Goal: Task Accomplishment & Management: Manage account settings

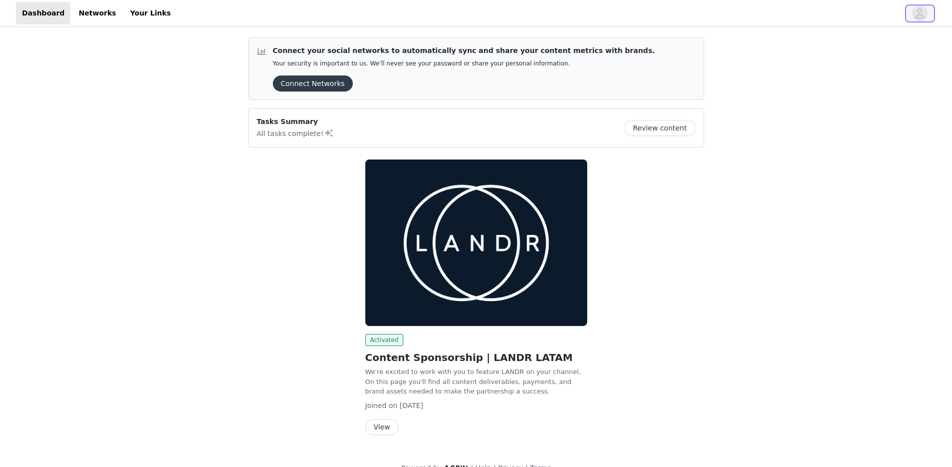
drag, startPoint x: 919, startPoint y: 13, endPoint x: 894, endPoint y: 19, distance: 25.2
click at [918, 14] on icon "avatar" at bounding box center [919, 13] width 9 height 16
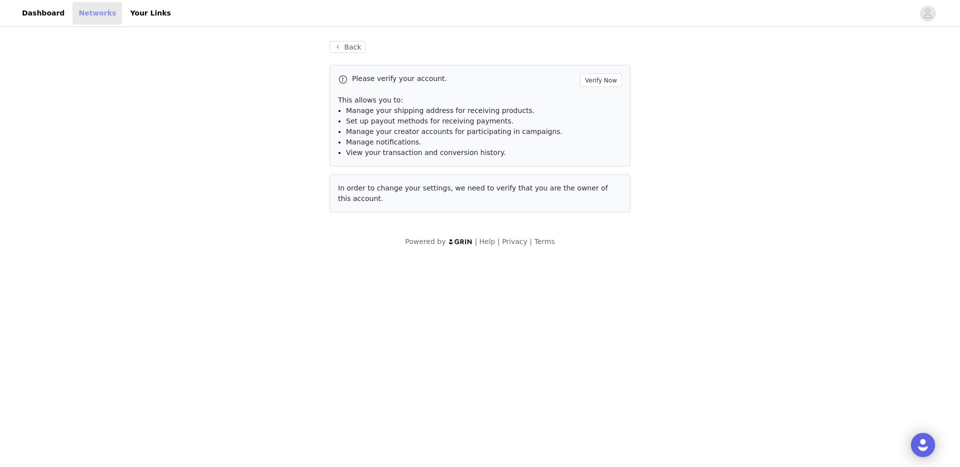
drag, startPoint x: 125, startPoint y: 24, endPoint x: 108, endPoint y: 21, distance: 17.7
click at [125, 22] on header "Dashboard Networks Your Links" at bounding box center [480, 13] width 960 height 27
click at [87, 16] on link "Networks" at bounding box center [96, 13] width 49 height 22
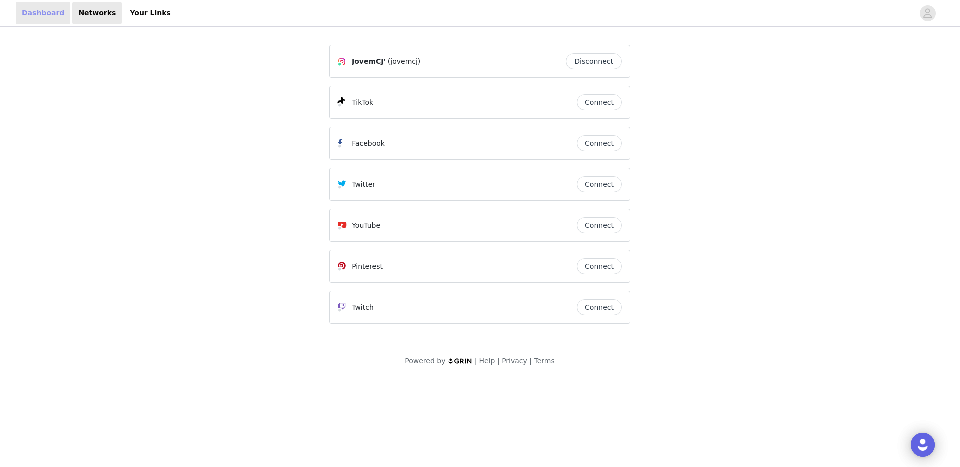
click at [21, 20] on link "Dashboard" at bounding box center [43, 13] width 54 height 22
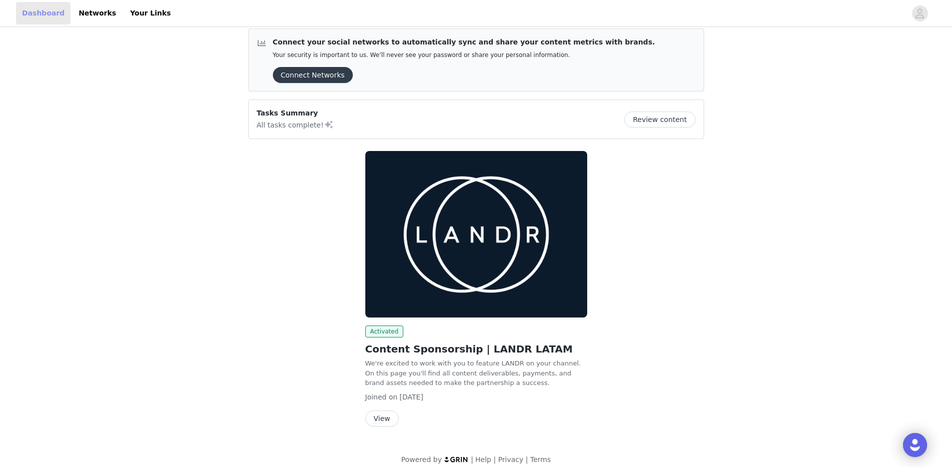
scroll to position [19, 0]
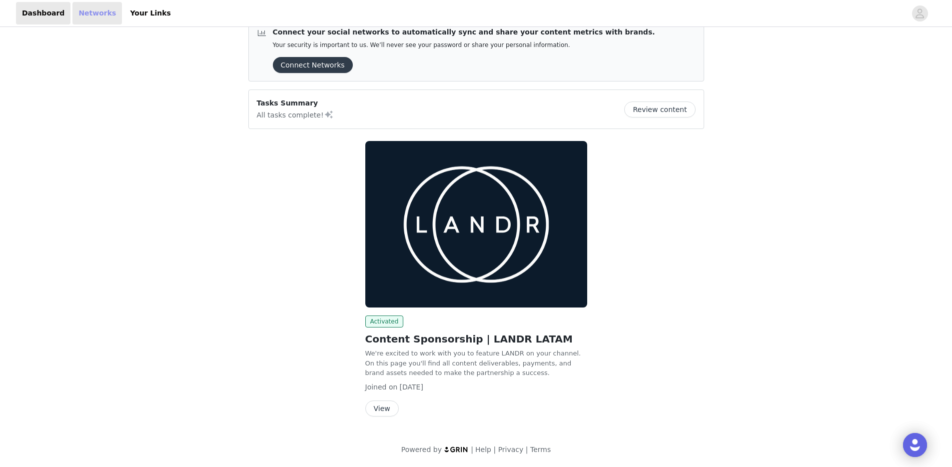
click at [90, 18] on link "Networks" at bounding box center [96, 13] width 49 height 22
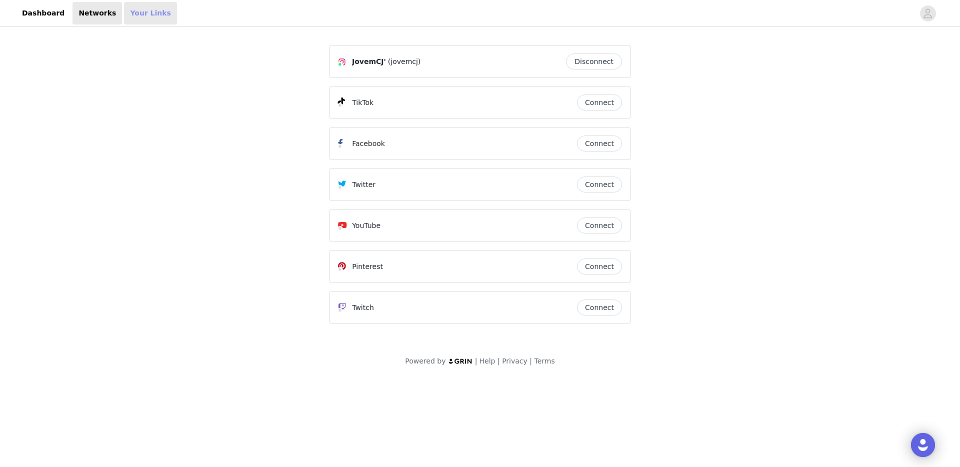
click at [138, 13] on link "Your Links" at bounding box center [150, 13] width 53 height 22
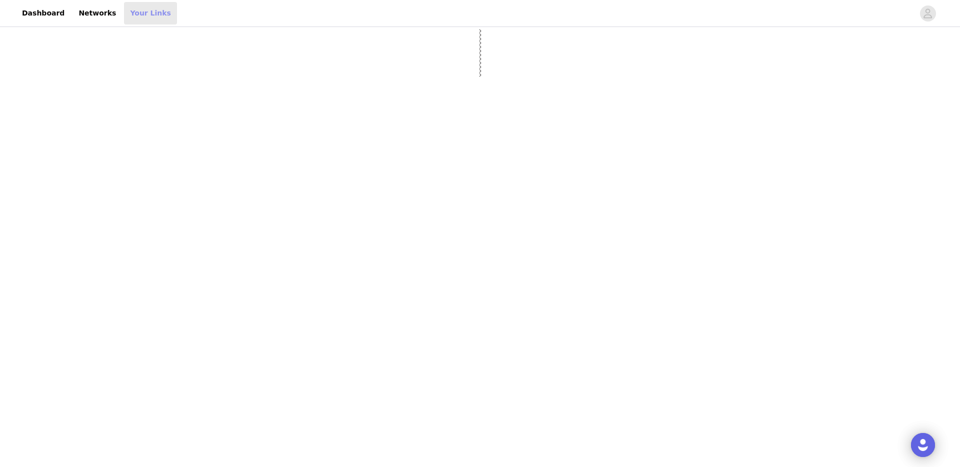
select select "12"
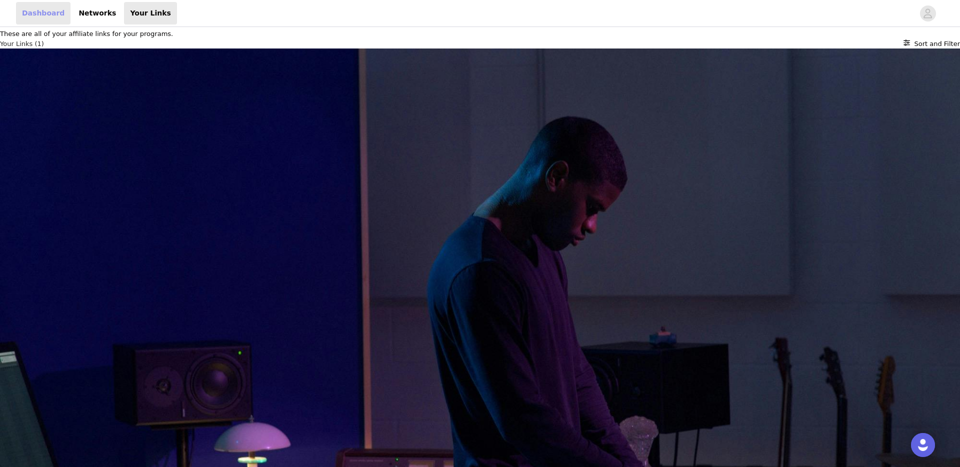
click at [33, 15] on link "Dashboard" at bounding box center [43, 13] width 54 height 22
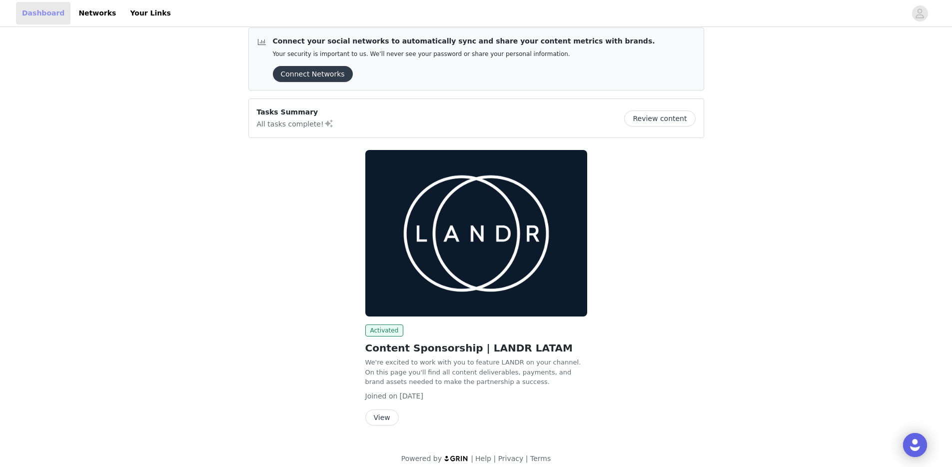
scroll to position [19, 0]
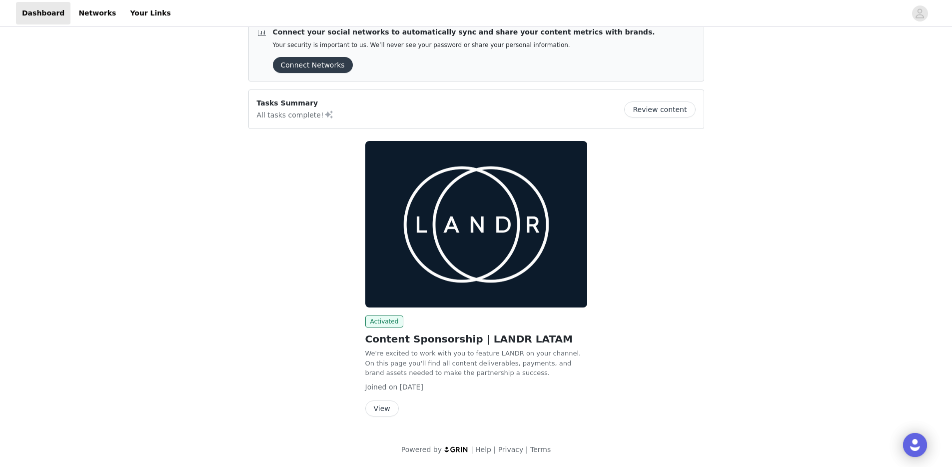
click at [658, 104] on button "Review content" at bounding box center [659, 109] width 71 height 16
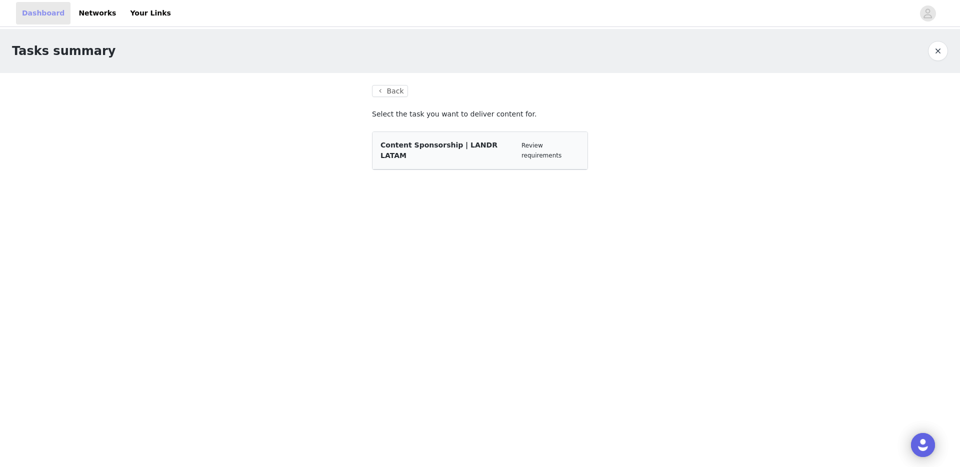
click at [40, 12] on link "Dashboard" at bounding box center [43, 13] width 54 height 22
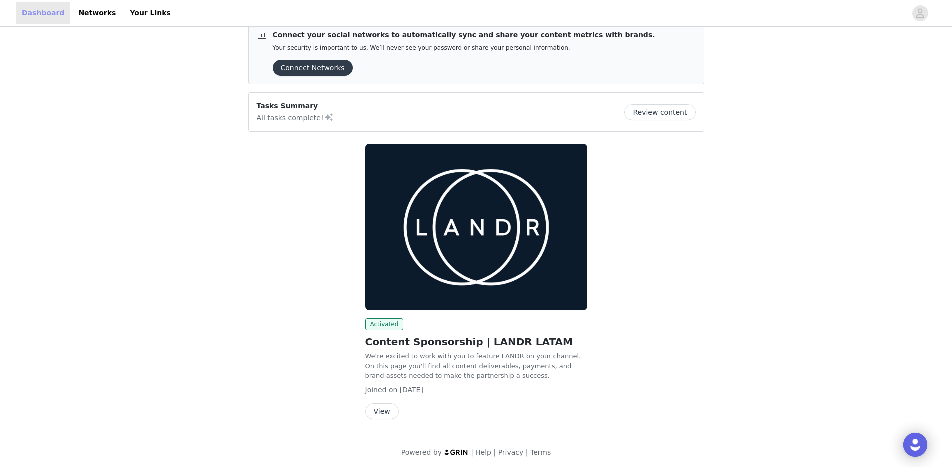
scroll to position [19, 0]
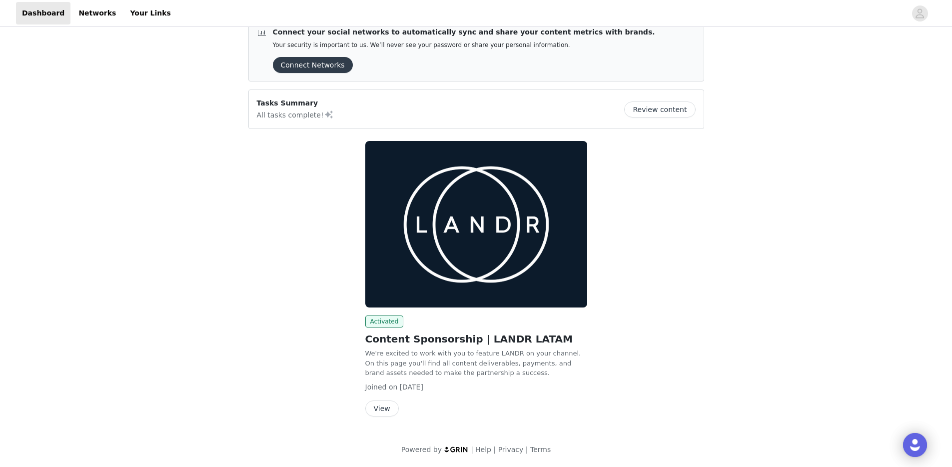
click at [385, 405] on button "View" at bounding box center [381, 408] width 33 height 16
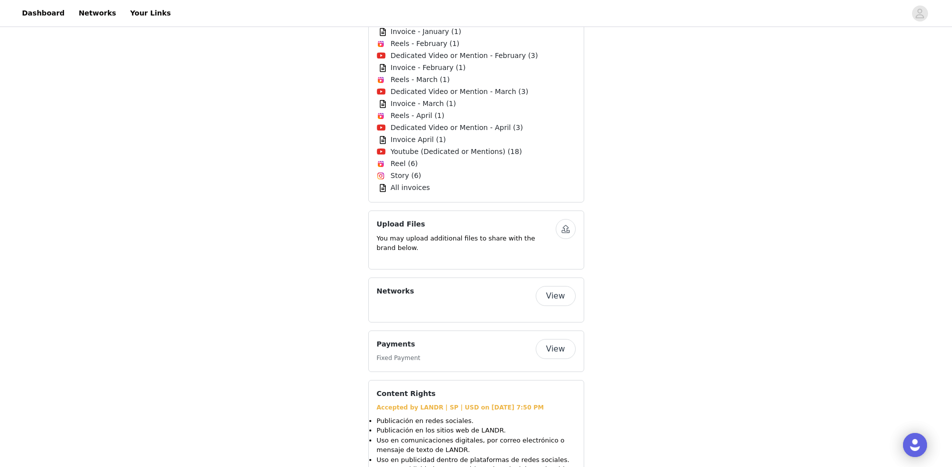
scroll to position [377, 0]
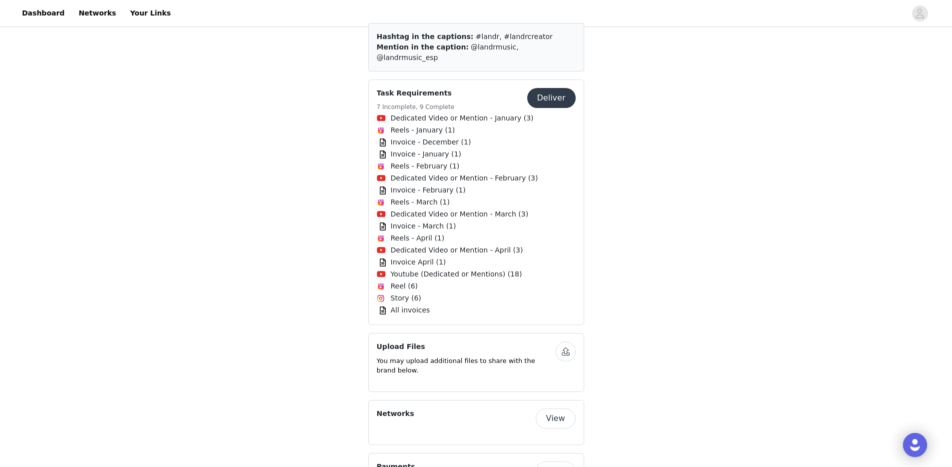
click at [399, 305] on span "All invoices" at bounding box center [410, 310] width 39 height 10
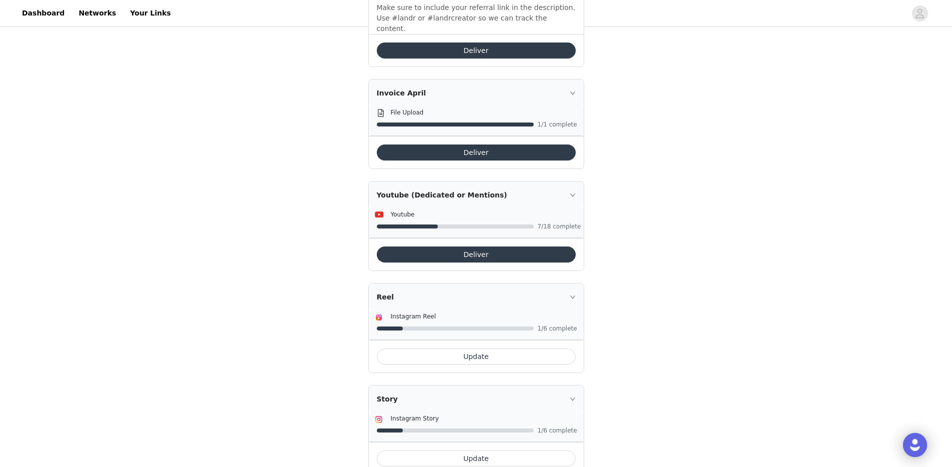
scroll to position [1773, 0]
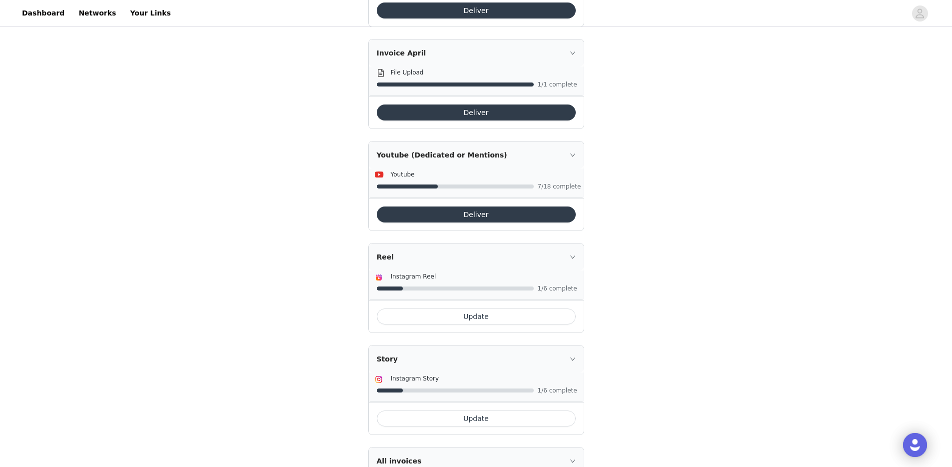
click at [569, 447] on div "All invoices" at bounding box center [476, 460] width 215 height 27
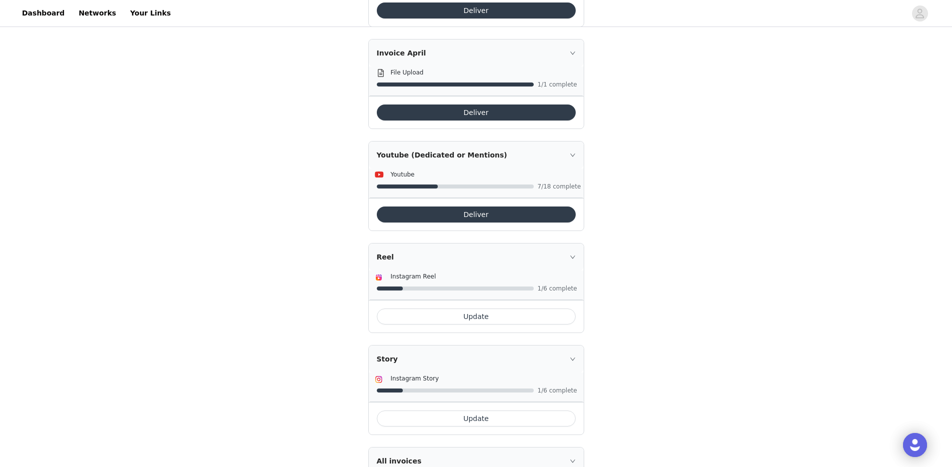
drag, startPoint x: 376, startPoint y: 384, endPoint x: 412, endPoint y: 400, distance: 39.1
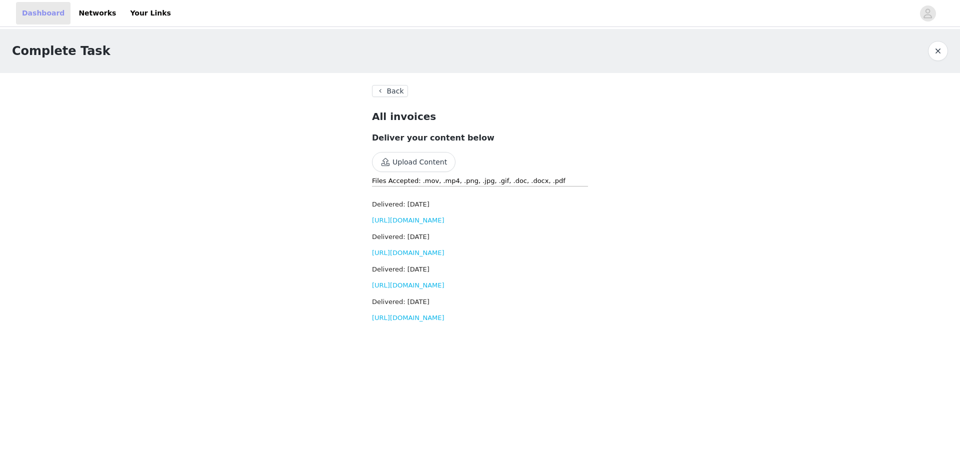
click at [37, 15] on link "Dashboard" at bounding box center [43, 13] width 54 height 22
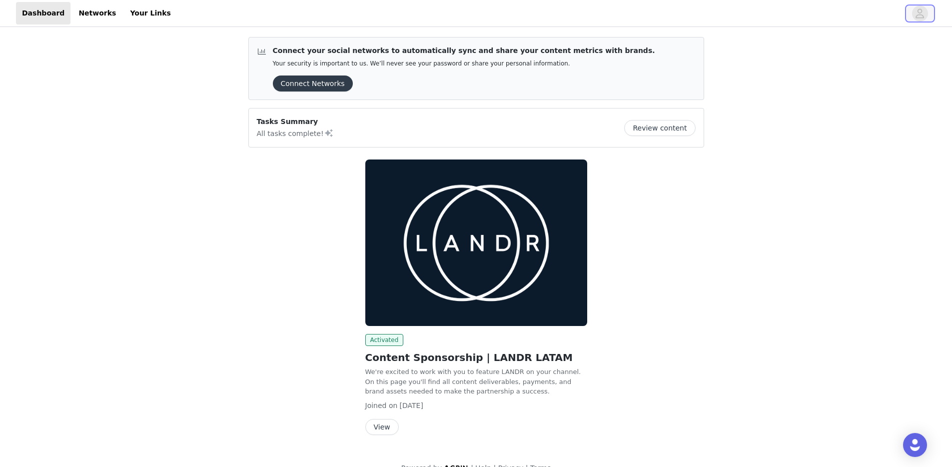
click at [922, 9] on icon "avatar" at bounding box center [919, 13] width 9 height 16
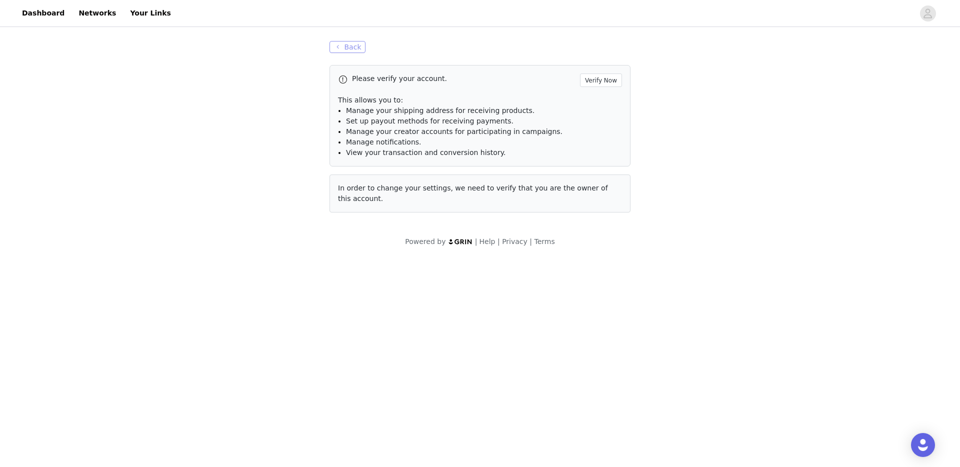
click at [342, 44] on button "Back" at bounding box center [347, 47] width 36 height 12
click at [84, 13] on link "Networks" at bounding box center [96, 13] width 49 height 22
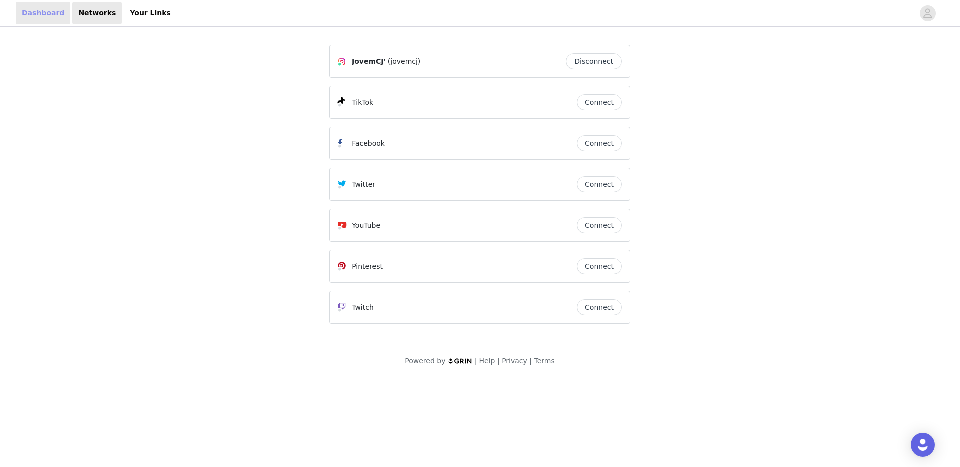
click at [43, 15] on link "Dashboard" at bounding box center [43, 13] width 54 height 22
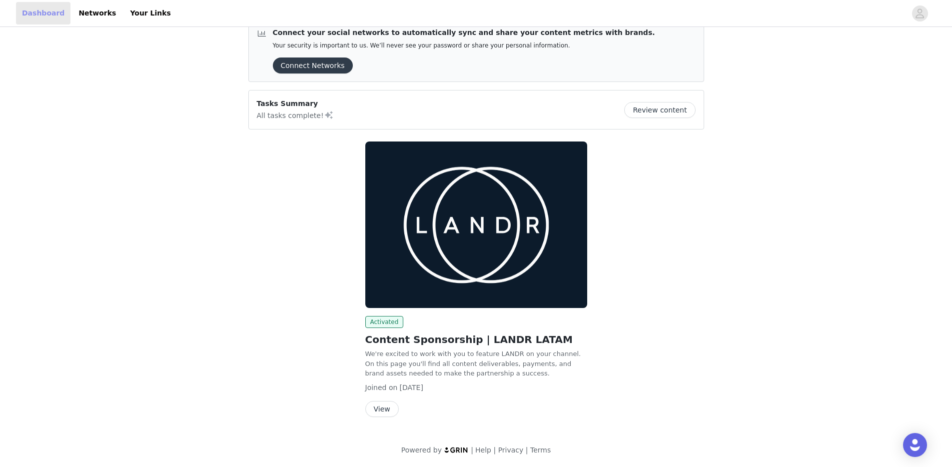
scroll to position [19, 0]
click at [515, 237] on img at bounding box center [476, 224] width 222 height 166
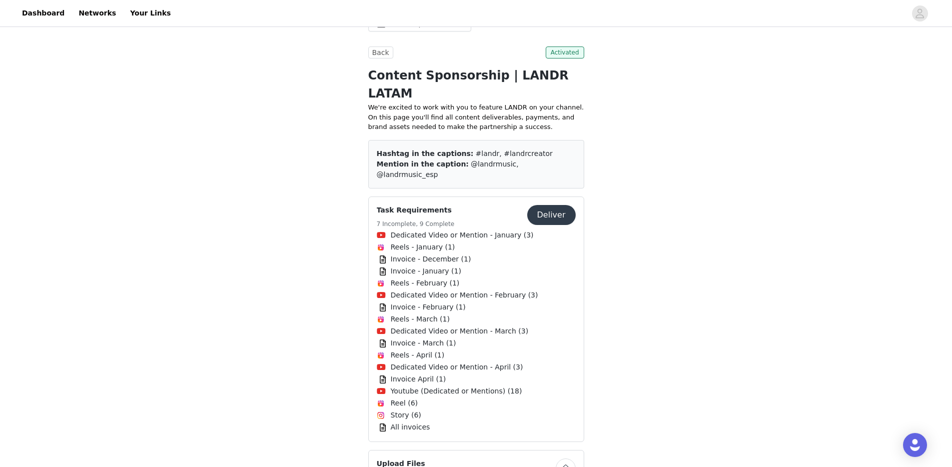
scroll to position [574, 0]
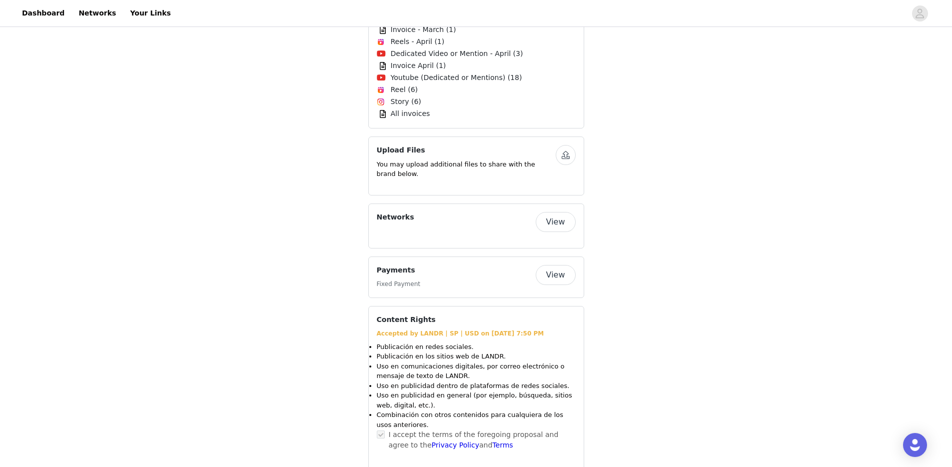
click at [555, 265] on button "View" at bounding box center [556, 275] width 40 height 20
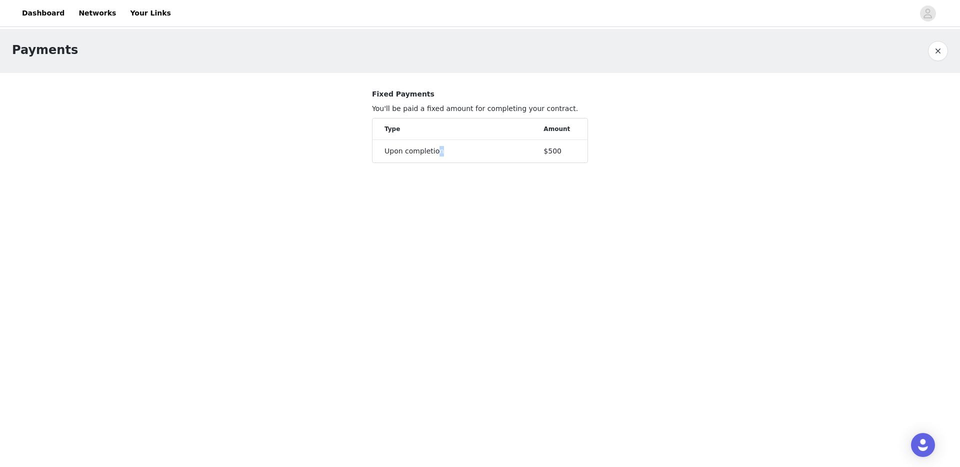
drag, startPoint x: 479, startPoint y: 153, endPoint x: 555, endPoint y: 158, distance: 75.7
click at [534, 155] on div "Upon completion" at bounding box center [463, 151] width 159 height 10
click at [587, 164] on section "Fixed Payments You'll be paid a fixed amount for completing your contract. Type…" at bounding box center [480, 126] width 240 height 106
click at [931, 51] on button "button" at bounding box center [938, 51] width 20 height 20
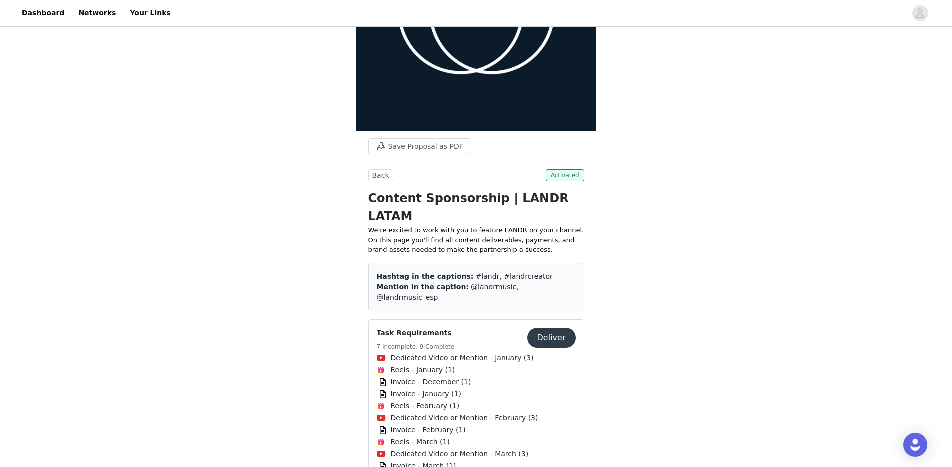
scroll to position [137, 0]
